Goal: Use online tool/utility: Use online tool/utility

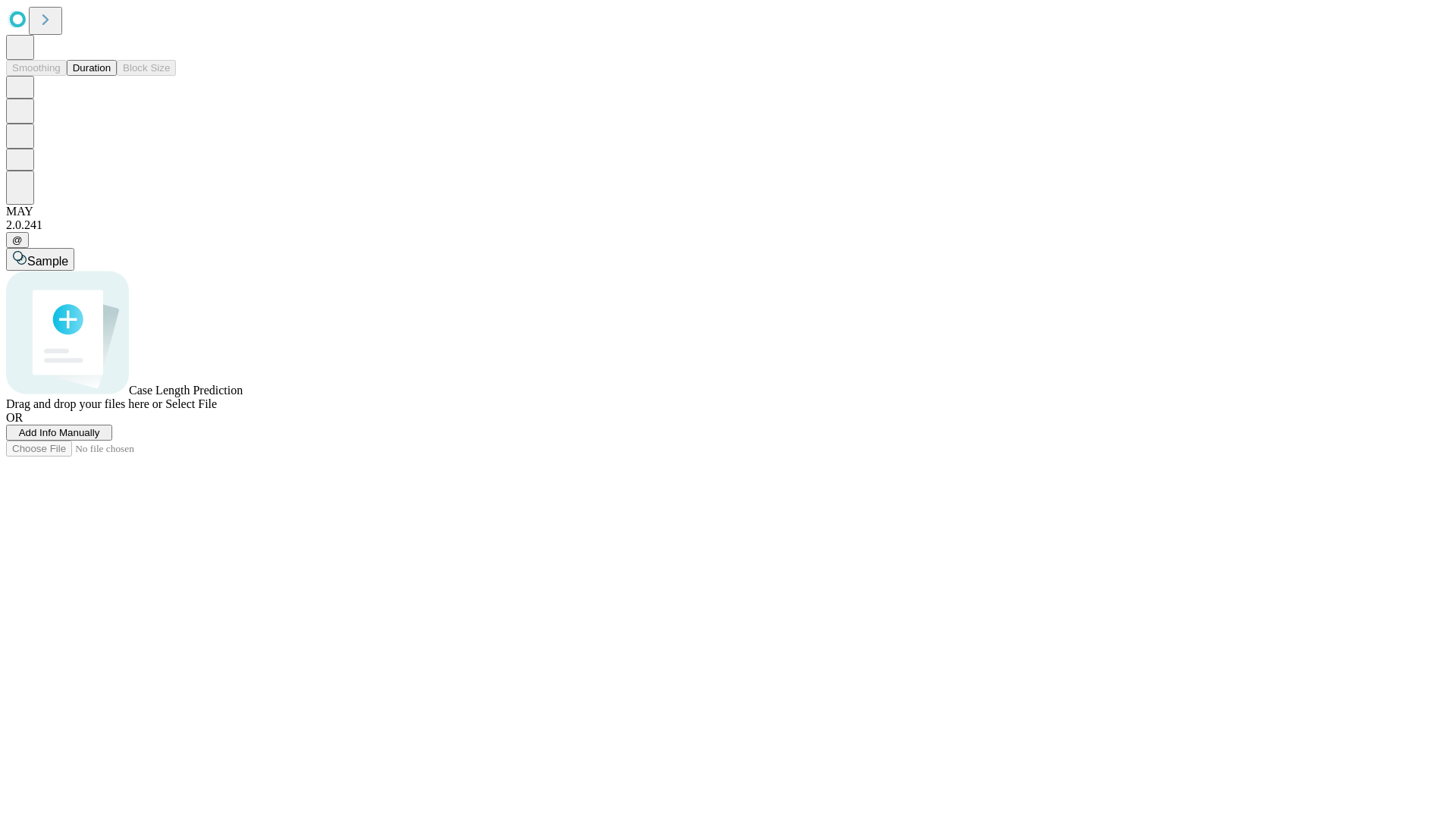
click at [217, 410] on span "Select File" at bounding box center [191, 404] width 51 height 13
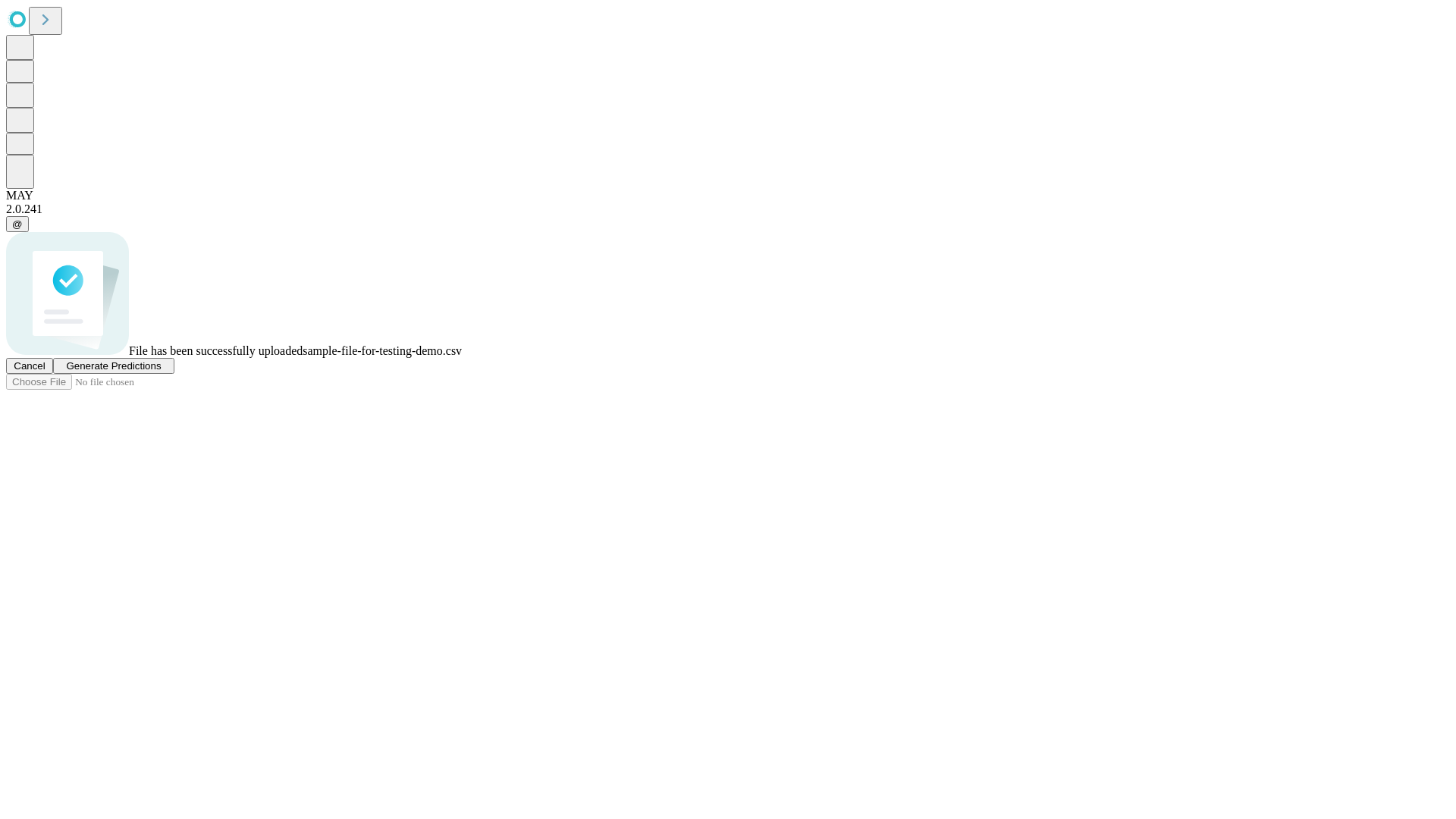
click at [160, 372] on span "Generate Predictions" at bounding box center [113, 366] width 95 height 11
